Goal: Information Seeking & Learning: Learn about a topic

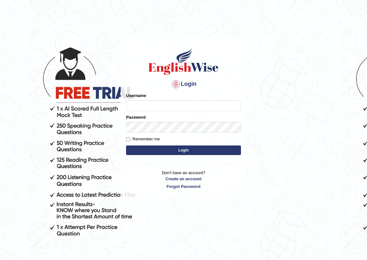
click at [136, 103] on input "Username" at bounding box center [183, 105] width 115 height 11
click at [155, 107] on input "Username" at bounding box center [183, 105] width 115 height 11
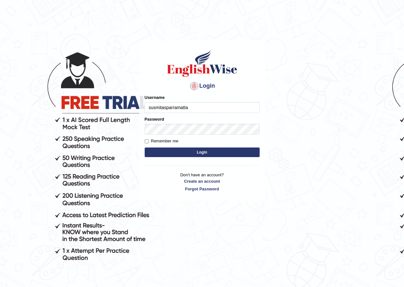
click at [168, 110] on input "susmitasparramatta" at bounding box center [202, 107] width 115 height 11
click at [166, 108] on input "susmitasparramatta" at bounding box center [202, 107] width 115 height 11
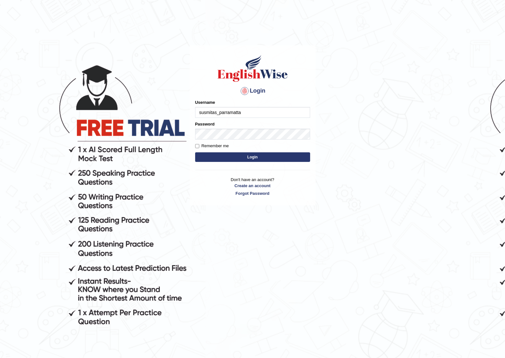
type input "susmitas_parramatta"
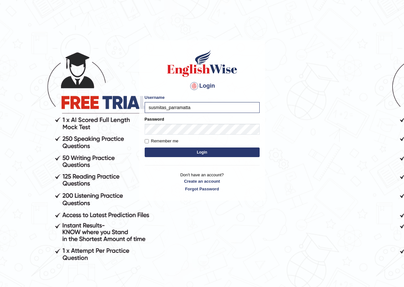
click at [213, 150] on button "Login" at bounding box center [202, 152] width 115 height 10
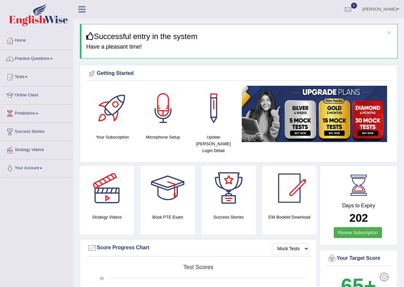
click at [38, 55] on link "Practice Questions" at bounding box center [36, 58] width 73 height 16
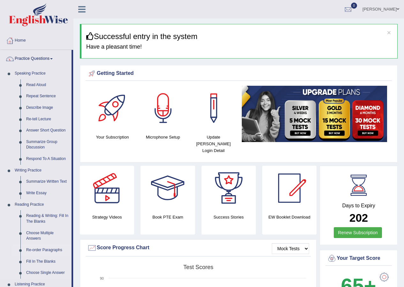
click at [41, 246] on link "Re-order Paragraphs" at bounding box center [47, 250] width 48 height 12
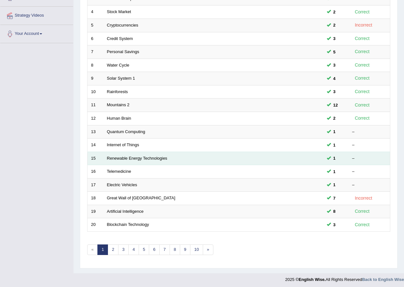
scroll to position [136, 0]
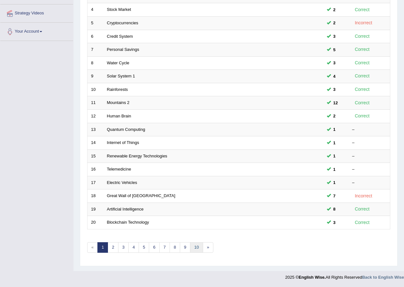
click at [196, 247] on link "10" at bounding box center [196, 247] width 13 height 11
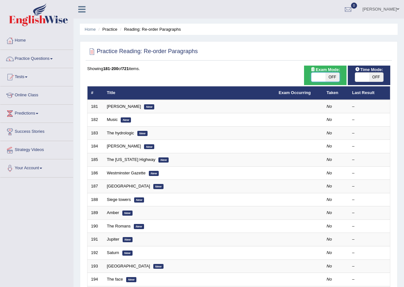
click at [313, 74] on span at bounding box center [319, 77] width 14 height 9
checkbox input "true"
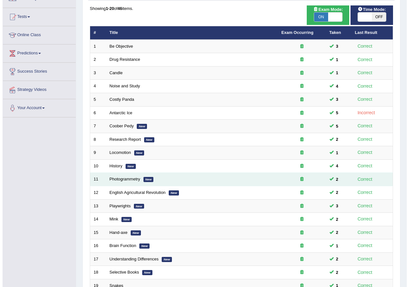
scroll to position [41, 0]
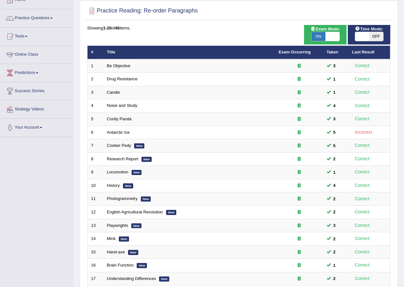
click at [331, 43] on div "Exam Mode: ON OFF" at bounding box center [325, 34] width 43 height 19
click at [336, 38] on span at bounding box center [333, 36] width 14 height 9
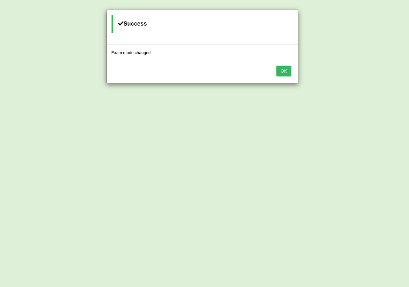
click at [279, 73] on button "OK" at bounding box center [283, 71] width 15 height 11
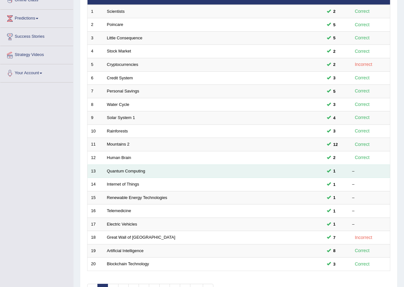
scroll to position [104, 0]
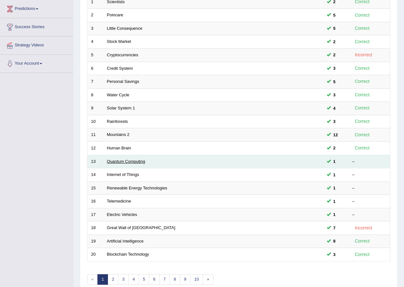
click at [118, 160] on link "Quantum Computing" at bounding box center [126, 161] width 38 height 5
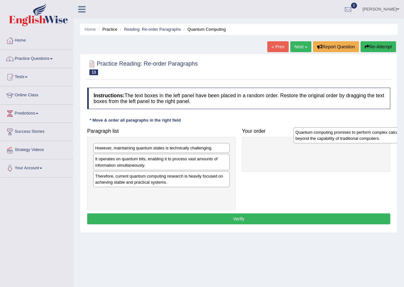
drag, startPoint x: 149, startPoint y: 199, endPoint x: 314, endPoint y: 151, distance: 172.3
click at [314, 143] on div "Quantum computing promises to perform complex calculations far beyond the capab…" at bounding box center [362, 135] width 136 height 16
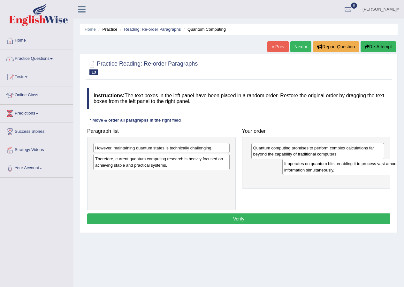
drag, startPoint x: 140, startPoint y: 161, endPoint x: 329, endPoint y: 166, distance: 189.2
click at [329, 166] on div "It operates on quantum bits, enabling it to process vast amounts of information…" at bounding box center [350, 167] width 136 height 16
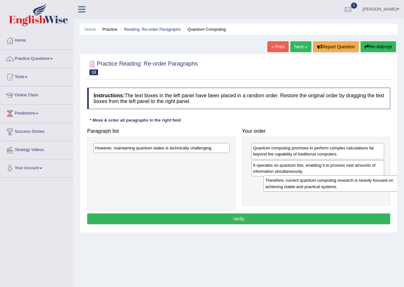
drag, startPoint x: 137, startPoint y: 168, endPoint x: 307, endPoint y: 189, distance: 171.7
click at [307, 189] on div "Therefore, current quantum computing research is heavily focused on achieving s…" at bounding box center [332, 183] width 136 height 16
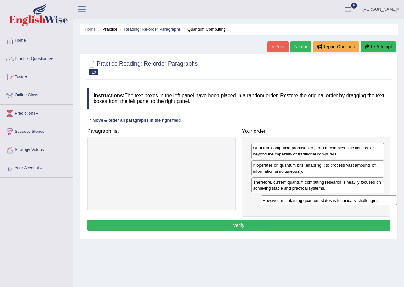
drag, startPoint x: 106, startPoint y: 148, endPoint x: 273, endPoint y: 200, distance: 175.5
click at [273, 200] on div "However, maintaining quantum states is technically challenging." at bounding box center [329, 200] width 136 height 10
click at [210, 229] on button "Verify" at bounding box center [238, 225] width 303 height 11
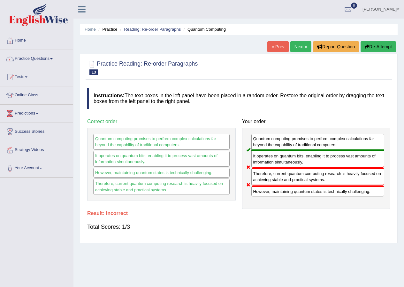
click at [365, 48] on icon "button" at bounding box center [367, 46] width 4 height 4
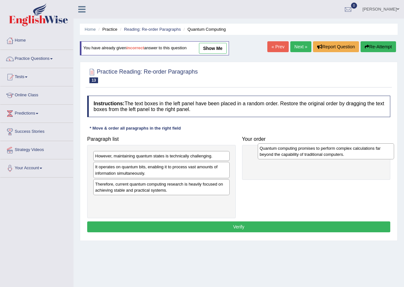
drag, startPoint x: 128, startPoint y: 209, endPoint x: 293, endPoint y: 157, distance: 172.8
click at [293, 157] on div "Quantum computing promises to perform complex calculations far beyond the capab…" at bounding box center [326, 151] width 136 height 16
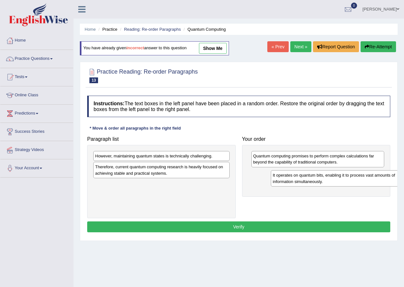
drag, startPoint x: 149, startPoint y: 173, endPoint x: 326, endPoint y: 181, distance: 177.9
click at [326, 181] on div "It operates on quantum bits, enabling it to process vast amounts of information…" at bounding box center [339, 178] width 136 height 16
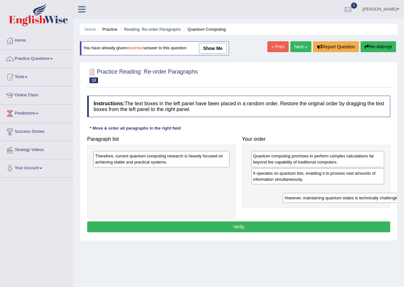
drag, startPoint x: 183, startPoint y: 155, endPoint x: 373, endPoint y: 197, distance: 194.1
click at [373, 197] on div "However, maintaining quantum states is technically challenging." at bounding box center [351, 198] width 136 height 10
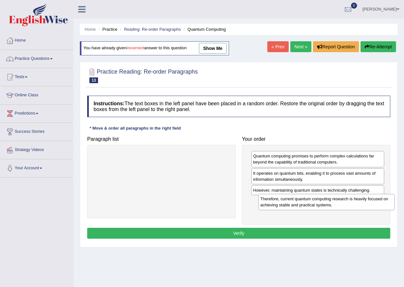
drag, startPoint x: 203, startPoint y: 161, endPoint x: 368, endPoint y: 204, distance: 170.7
click at [368, 204] on div "Therefore, current quantum computing research is heavily focused on achieving s…" at bounding box center [327, 202] width 136 height 16
click at [223, 230] on button "Verify" at bounding box center [238, 233] width 303 height 11
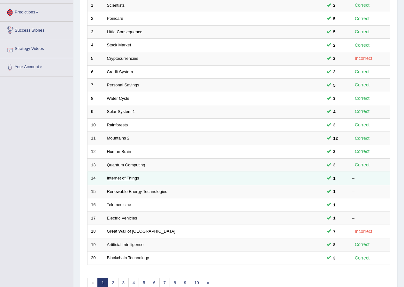
click at [123, 180] on link "Internet of Things" at bounding box center [123, 177] width 32 height 5
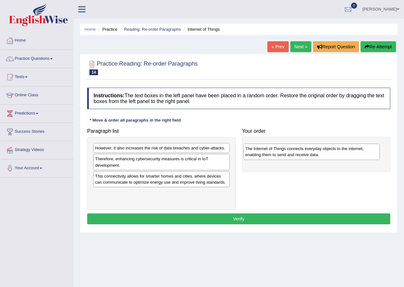
drag, startPoint x: 136, startPoint y: 149, endPoint x: 287, endPoint y: 150, distance: 150.2
click at [287, 150] on div "The Internet of Things connects everyday objects to the internet, enabling them…" at bounding box center [312, 151] width 136 height 16
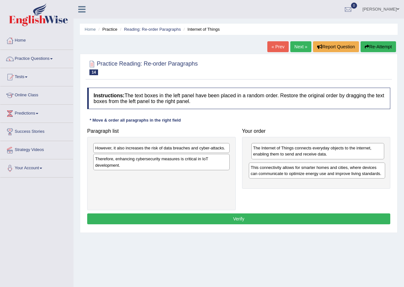
drag, startPoint x: 157, startPoint y: 180, endPoint x: 312, endPoint y: 171, distance: 155.9
click at [312, 171] on div "This connectivity allows for smarter homes and cities, where devices can commun…" at bounding box center [317, 170] width 136 height 16
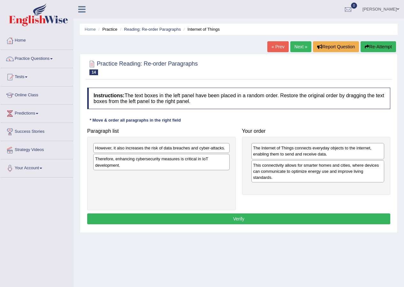
click at [142, 165] on div "Therefore, enhancing cybersecurity measures is critical in IoT development." at bounding box center [161, 162] width 136 height 16
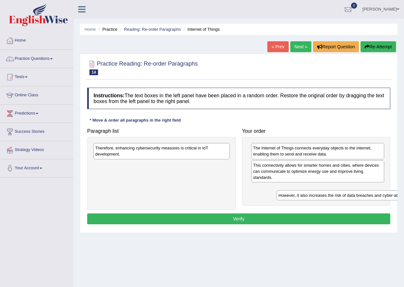
drag, startPoint x: 142, startPoint y: 146, endPoint x: 318, endPoint y: 192, distance: 181.7
click at [318, 192] on div "However, it also increases the risk of data breaches and cyber-attacks." at bounding box center [345, 195] width 136 height 10
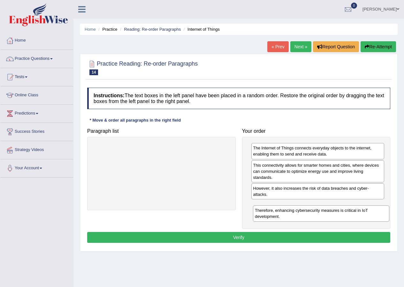
drag, startPoint x: 157, startPoint y: 150, endPoint x: 318, endPoint y: 212, distance: 173.3
click at [318, 212] on div "Therefore, enhancing cybersecurity measures is critical in IoT development." at bounding box center [321, 213] width 136 height 16
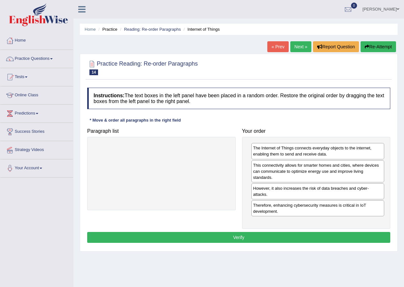
click at [221, 236] on button "Verify" at bounding box center [238, 237] width 303 height 11
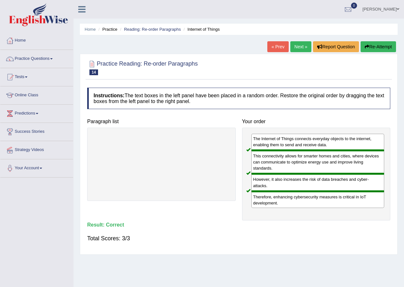
click at [300, 47] on link "Next »" at bounding box center [300, 46] width 21 height 11
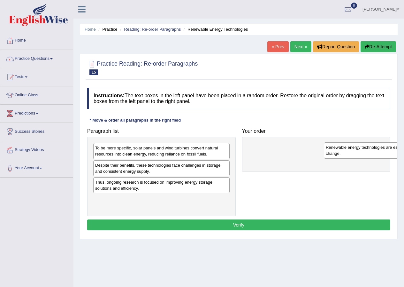
drag, startPoint x: 153, startPoint y: 154, endPoint x: 383, endPoint y: 153, distance: 230.7
click at [383, 153] on div "Renewable energy technologies are essential in combating climate change." at bounding box center [392, 150] width 136 height 16
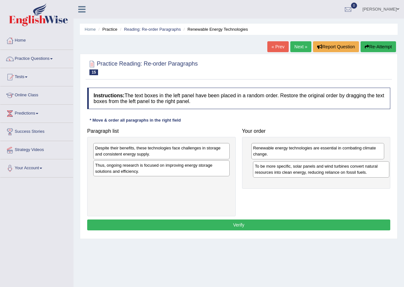
drag, startPoint x: 159, startPoint y: 151, endPoint x: 319, endPoint y: 170, distance: 160.8
click at [319, 170] on div "To be more specific, solar panels and wind turbines convert natural resources i…" at bounding box center [321, 169] width 136 height 16
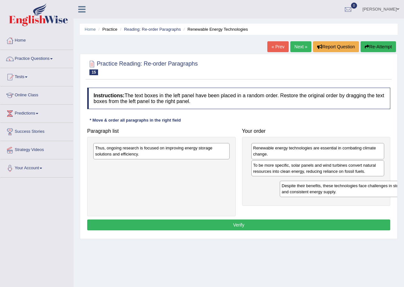
drag, startPoint x: 148, startPoint y: 156, endPoint x: 335, endPoint y: 194, distance: 190.4
click at [335, 194] on div "Despite their benefits, these technologies face challenges in storage and consi…" at bounding box center [348, 189] width 136 height 16
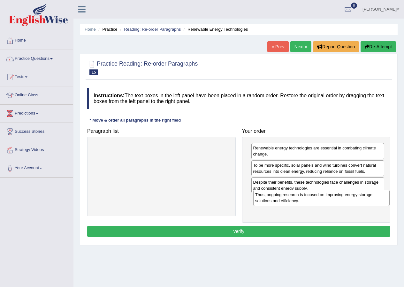
drag, startPoint x: 176, startPoint y: 151, endPoint x: 336, endPoint y: 197, distance: 167.1
click at [336, 197] on div "Thus, ongoing research is focused on improving energy storage solutions and eff…" at bounding box center [321, 198] width 136 height 16
click at [229, 233] on button "Verify" at bounding box center [238, 231] width 303 height 11
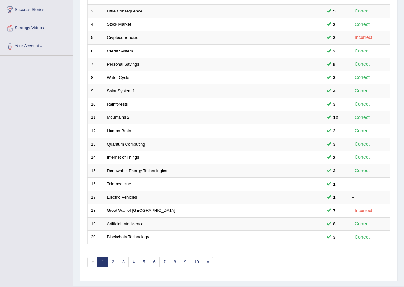
scroll to position [133, 0]
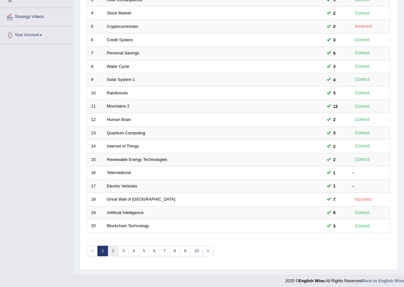
click at [112, 251] on link "2" at bounding box center [113, 250] width 11 height 11
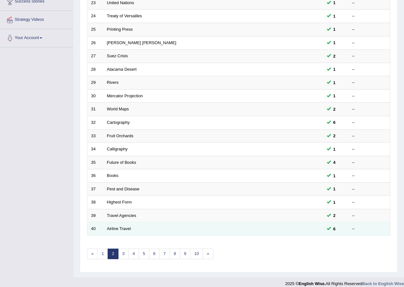
scroll to position [136, 0]
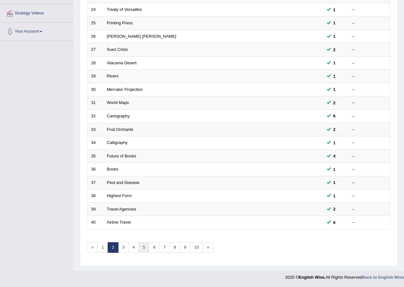
click at [139, 249] on link "5" at bounding box center [144, 247] width 11 height 11
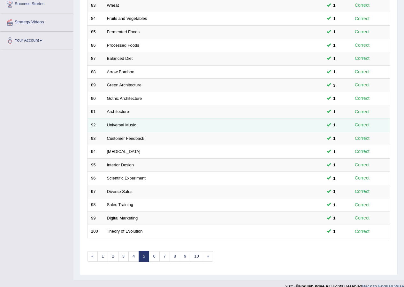
scroll to position [128, 0]
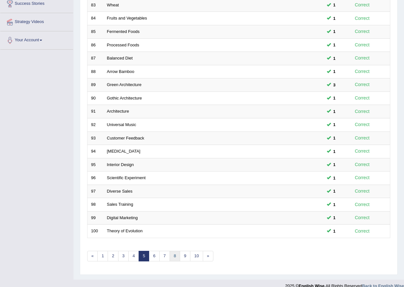
click at [176, 253] on link "8" at bounding box center [175, 256] width 11 height 11
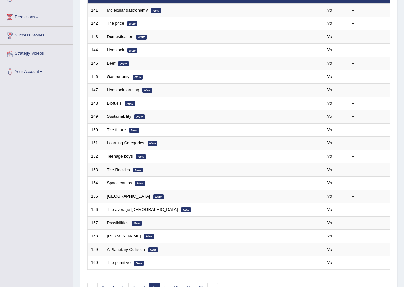
scroll to position [128, 0]
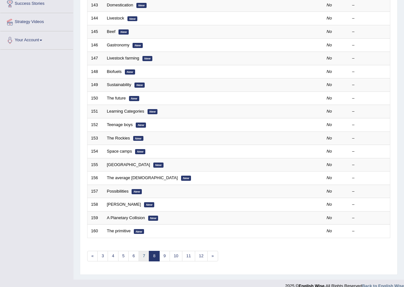
click at [144, 256] on link "7" at bounding box center [144, 256] width 11 height 11
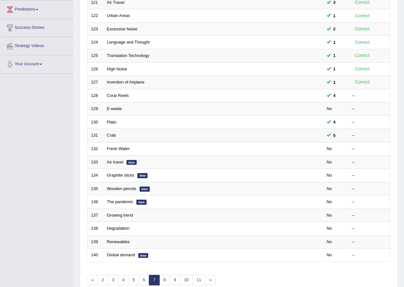
scroll to position [128, 0]
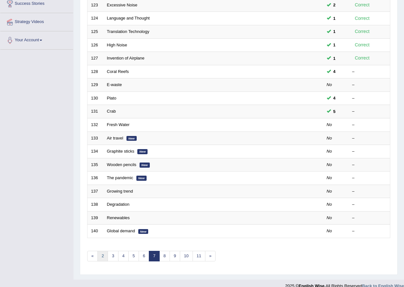
click at [104, 255] on link "2" at bounding box center [102, 256] width 11 height 11
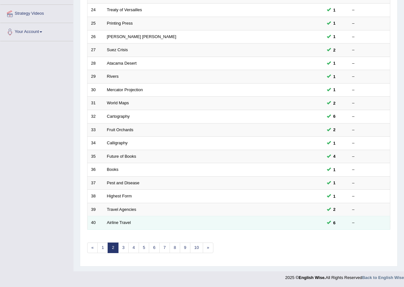
scroll to position [136, 0]
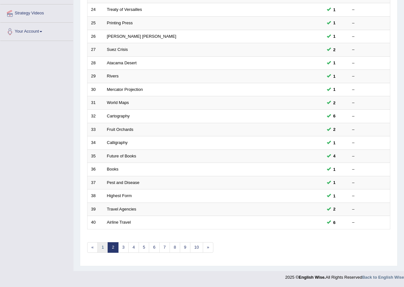
click at [105, 250] on link "1" at bounding box center [102, 247] width 11 height 11
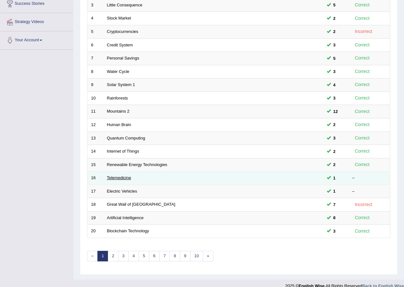
click at [116, 177] on link "Telemedicine" at bounding box center [119, 177] width 24 height 5
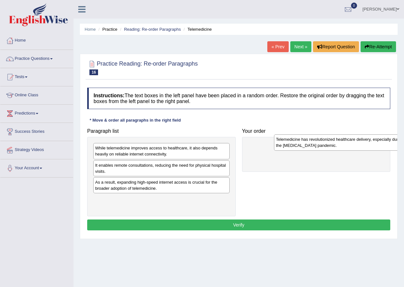
drag, startPoint x: 141, startPoint y: 155, endPoint x: 321, endPoint y: 148, distance: 180.4
click at [321, 148] on div "Telemedicine has revolutionized healthcare delivery, especially during the [MED…" at bounding box center [342, 142] width 136 height 16
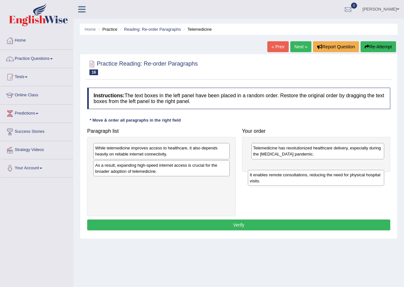
drag, startPoint x: 116, startPoint y: 171, endPoint x: 271, endPoint y: 180, distance: 155.0
click at [271, 180] on div "It enables remote consultations, reducing the need for physical hospital visits." at bounding box center [316, 178] width 136 height 16
drag, startPoint x: 194, startPoint y: 192, endPoint x: 352, endPoint y: 175, distance: 158.8
click at [352, 175] on div "It enables remote consultations, reducing the need for physical hospital visits." at bounding box center [319, 170] width 136 height 16
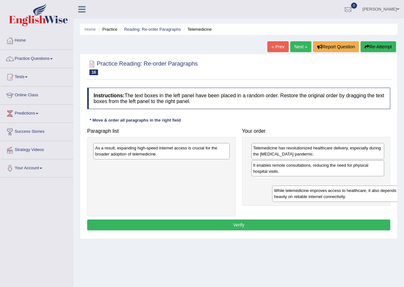
drag, startPoint x: 133, startPoint y: 151, endPoint x: 287, endPoint y: 190, distance: 158.9
click at [287, 190] on div "While telemedicine improves access to healthcare, it also depends heavily on re…" at bounding box center [340, 193] width 136 height 16
click at [287, 190] on div "While telemedicine improves access to healthcare, it also depends heavily on re…" at bounding box center [316, 190] width 136 height 16
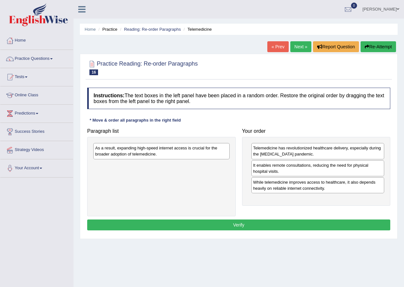
click at [137, 151] on div "As a result, expanding high-speed internet access is crucial for the broader ad…" at bounding box center [161, 151] width 136 height 16
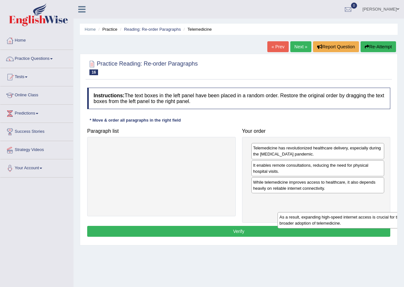
drag, startPoint x: 149, startPoint y: 152, endPoint x: 308, endPoint y: 215, distance: 171.3
click at [315, 217] on div "As a result, expanding high-speed internet access is crucial for the broader ad…" at bounding box center [346, 220] width 136 height 16
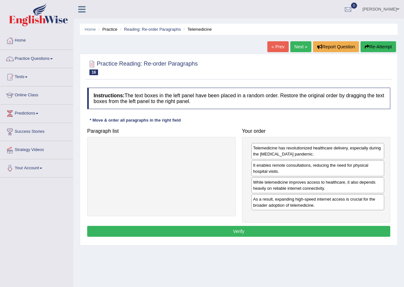
click at [269, 234] on button "Verify" at bounding box center [238, 231] width 303 height 11
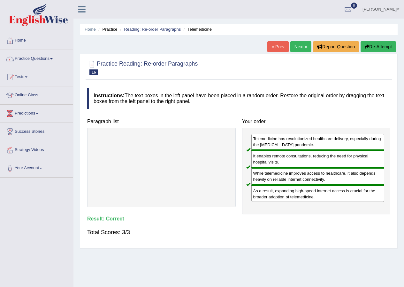
click at [303, 47] on link "Next »" at bounding box center [300, 46] width 21 height 11
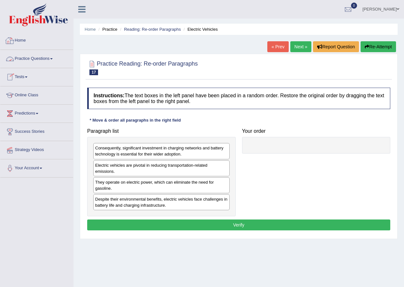
click at [37, 56] on link "Practice Questions" at bounding box center [36, 58] width 73 height 16
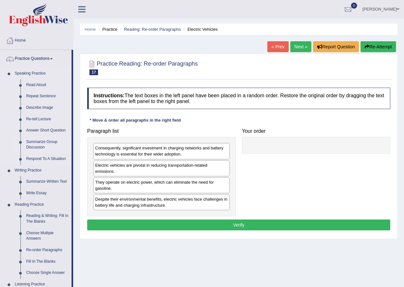
click at [42, 143] on link "Summarize Group Discussion" at bounding box center [47, 144] width 48 height 17
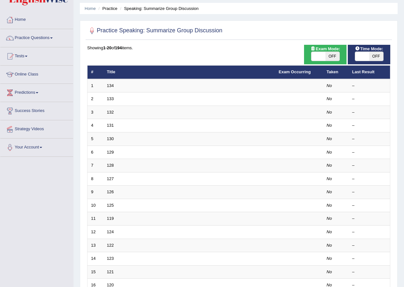
scroll to position [32, 0]
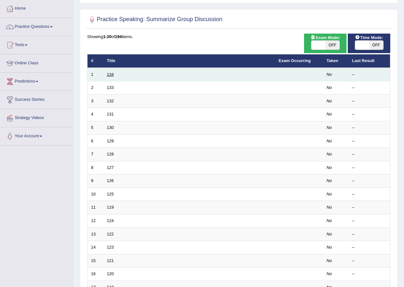
click at [112, 72] on link "134" at bounding box center [110, 74] width 7 height 5
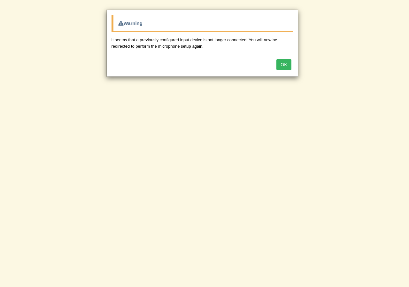
click at [289, 66] on button "OK" at bounding box center [283, 64] width 15 height 11
